Goal: Information Seeking & Learning: Understand process/instructions

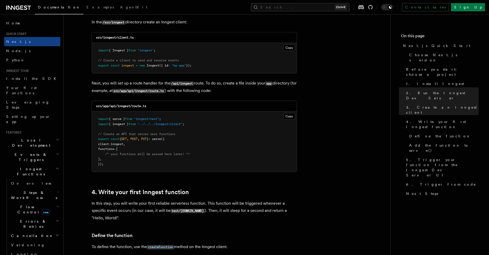
scroll to position [615, 0]
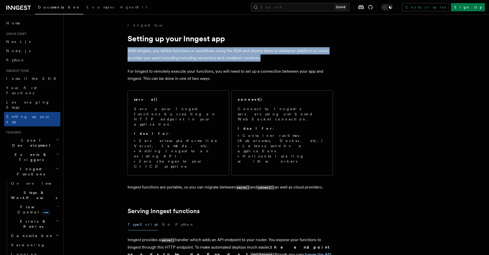
drag, startPoint x: 127, startPoint y: 52, endPoint x: 267, endPoint y: 58, distance: 140.0
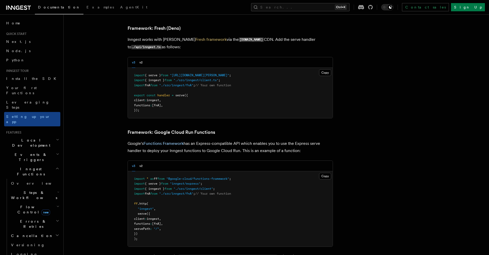
scroll to position [1756, 0]
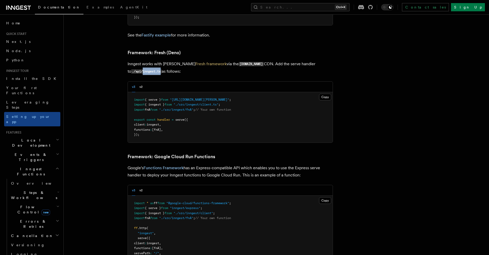
drag, startPoint x: 304, startPoint y: 42, endPoint x: 322, endPoint y: 44, distance: 17.8
click at [162, 69] on code "./api/inngest.ts" at bounding box center [146, 71] width 31 height 4
copy code "inngest.ts"
click at [173, 113] on pre "import { serve } from "[URL][DOMAIN_NAME][PERSON_NAME]" ; import { inngest } fr…" at bounding box center [230, 117] width 205 height 50
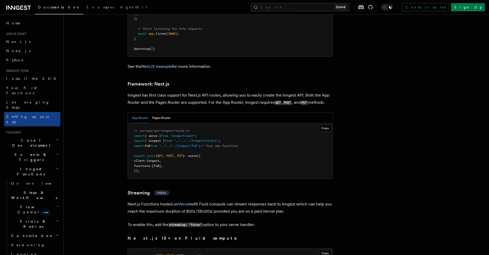
scroll to position [3142, 0]
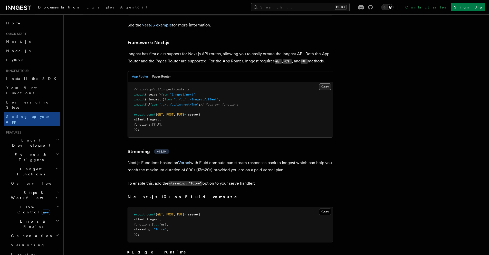
click at [324, 83] on button "Copy Copied" at bounding box center [325, 86] width 12 height 7
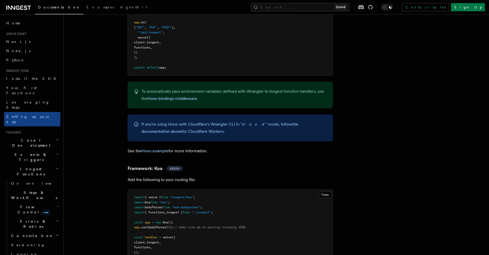
scroll to position [2449, 0]
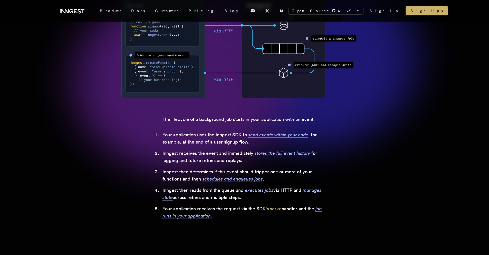
scroll to position [69, 0]
